Goal: Task Accomplishment & Management: Complete application form

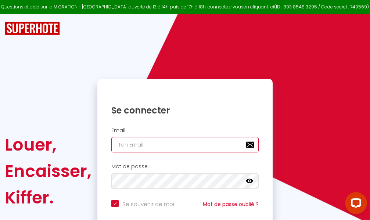
click at [155, 141] on input "email" at bounding box center [184, 144] width 147 height 15
type input "m"
checkbox input "true"
type input "ma"
checkbox input "true"
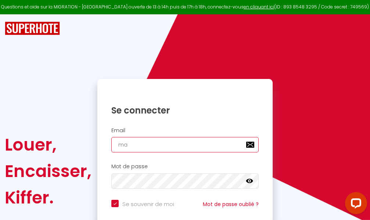
type input "mar"
checkbox input "true"
type input "marc"
checkbox input "true"
type input "marcd"
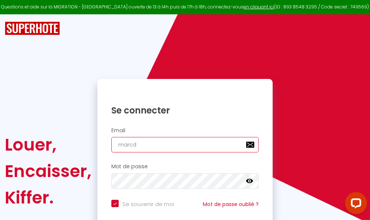
checkbox input "true"
type input "marcdp"
checkbox input "true"
type input "marcdpo"
checkbox input "true"
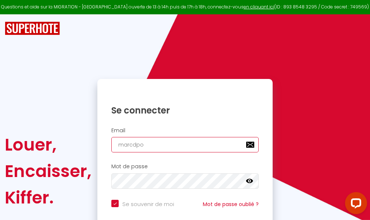
type input "marcdpoz"
checkbox input "true"
type input "marcdpoz."
checkbox input "true"
type input "marcdpoz.l"
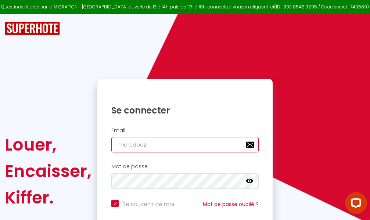
checkbox input "true"
type input "marcdpoz.lo"
checkbox input "true"
type input "marcdpoz.loc"
checkbox input "true"
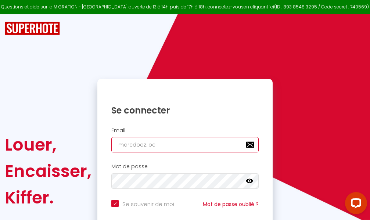
type input "marcdpoz.loca"
checkbox input "true"
type input "marcdpoz.locat"
checkbox input "true"
type input "marcdpoz.locati"
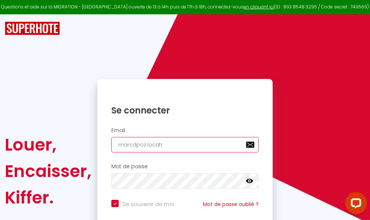
checkbox input "true"
type input "marcdpoz.locatio"
checkbox input "true"
type input "marcdpoz.location"
checkbox input "true"
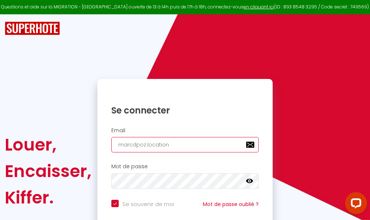
type input "marcdpoz.location@"
checkbox input "true"
type input "marcdpoz.location@g"
checkbox input "true"
type input "marcdpoz.location@gm"
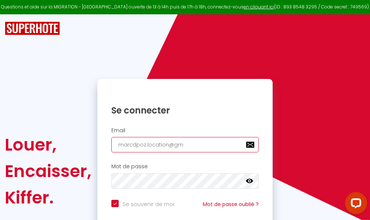
checkbox input "true"
type input "marcdpoz.location@gma"
checkbox input "true"
type input "marcdpoz.location@gmai"
checkbox input "true"
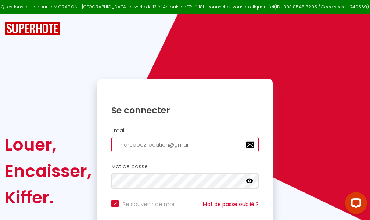
type input "[EMAIL_ADDRESS]"
checkbox input "true"
type input "[EMAIL_ADDRESS]."
checkbox input "true"
type input "marcdpoz.location@gmail.c"
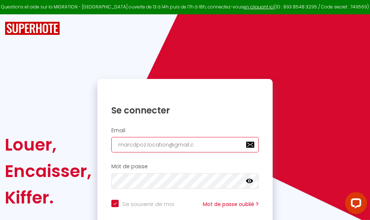
checkbox input "true"
type input "[EMAIL_ADDRESS][DOMAIN_NAME]"
checkbox input "true"
type input "[EMAIL_ADDRESS][DOMAIN_NAME]"
checkbox input "true"
